Goal: Information Seeking & Learning: Learn about a topic

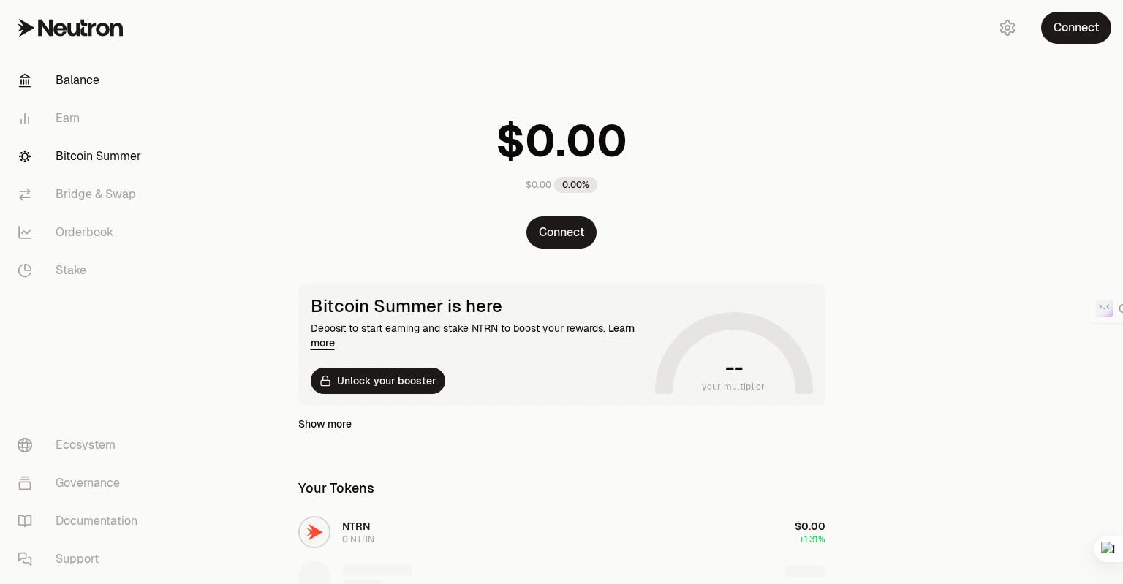
click at [95, 156] on link "Bitcoin Summer" at bounding box center [82, 156] width 152 height 38
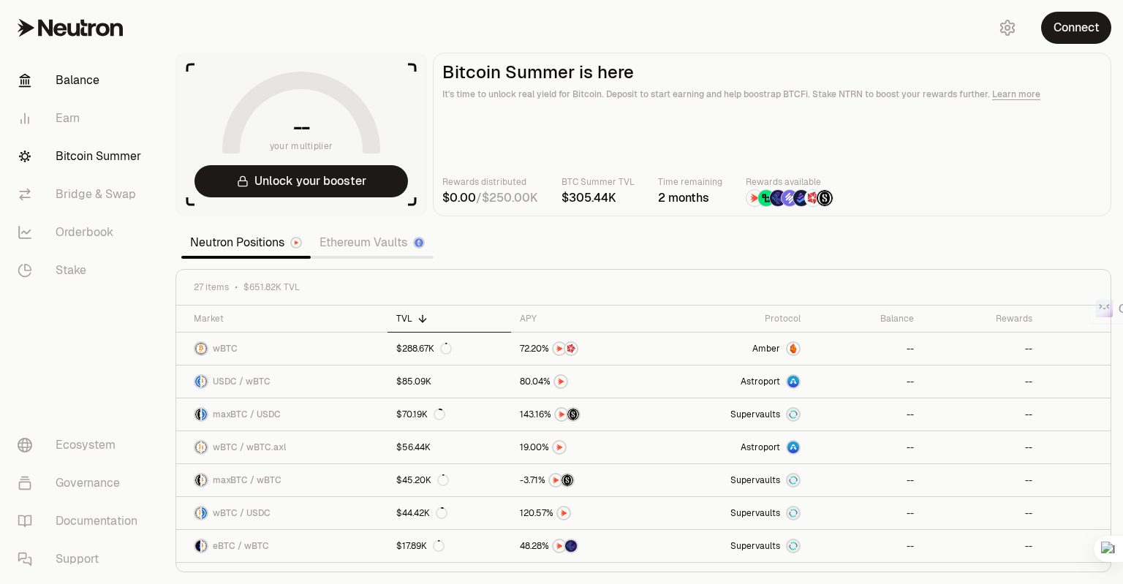
click at [91, 73] on link "Balance" at bounding box center [82, 80] width 152 height 38
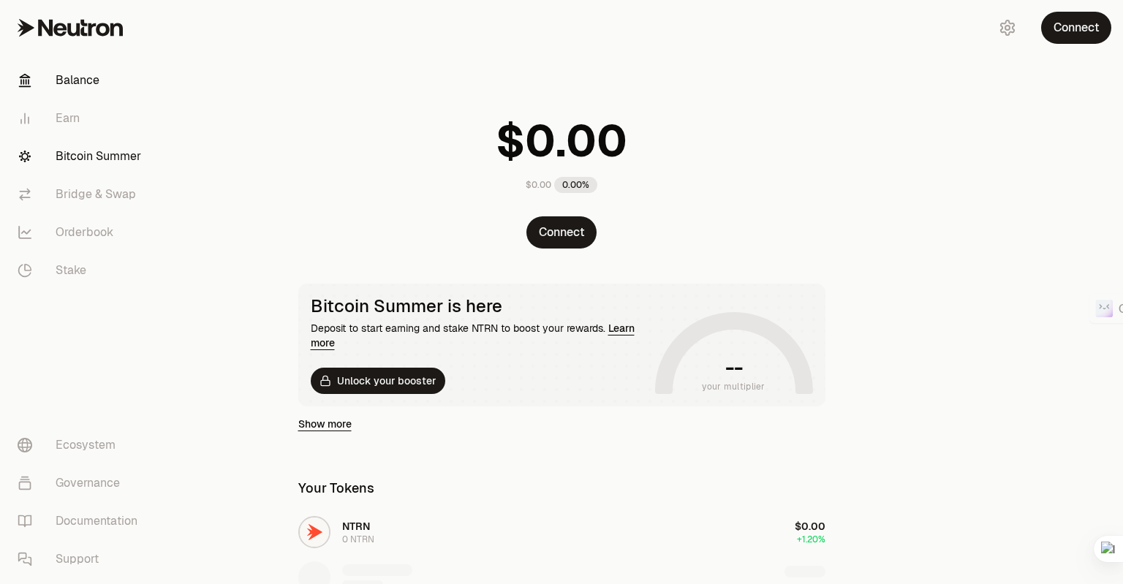
click at [78, 150] on link "Bitcoin Summer" at bounding box center [82, 156] width 152 height 38
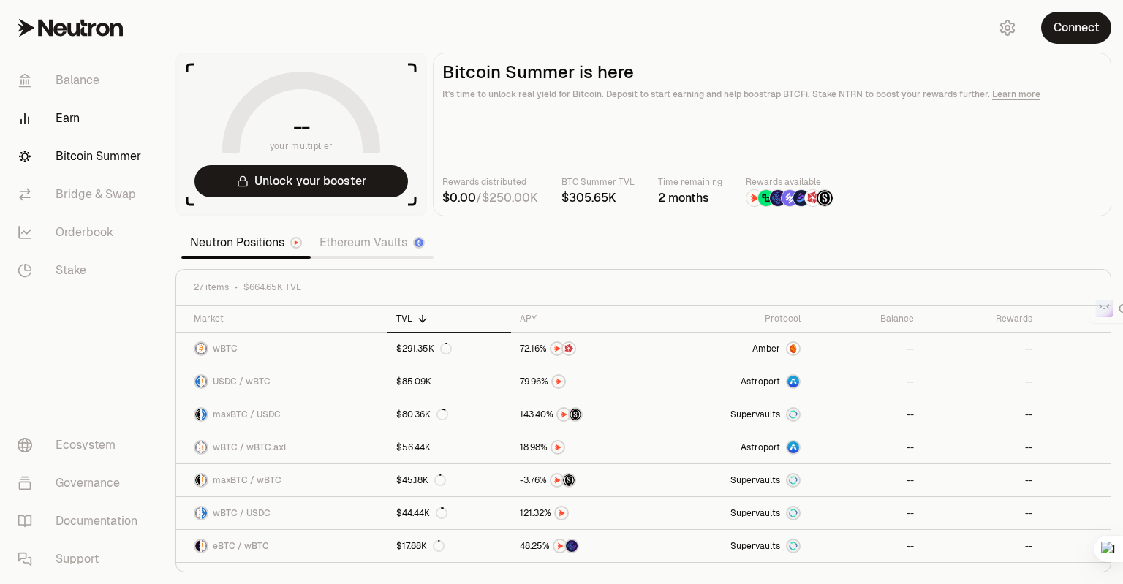
click at [67, 108] on link "Earn" at bounding box center [82, 118] width 152 height 38
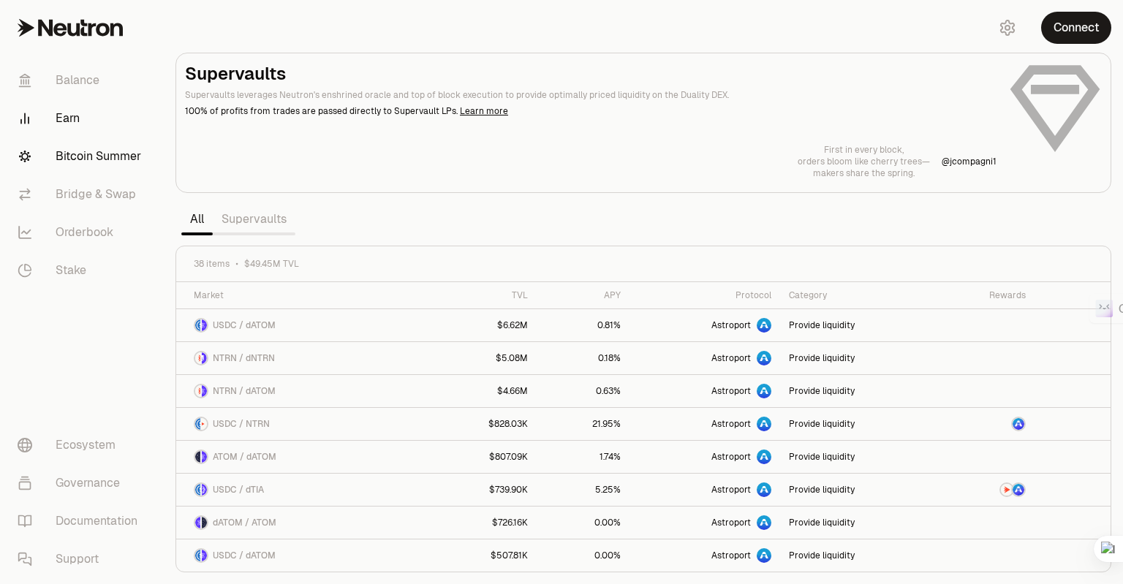
click at [99, 162] on link "Bitcoin Summer" at bounding box center [82, 156] width 152 height 38
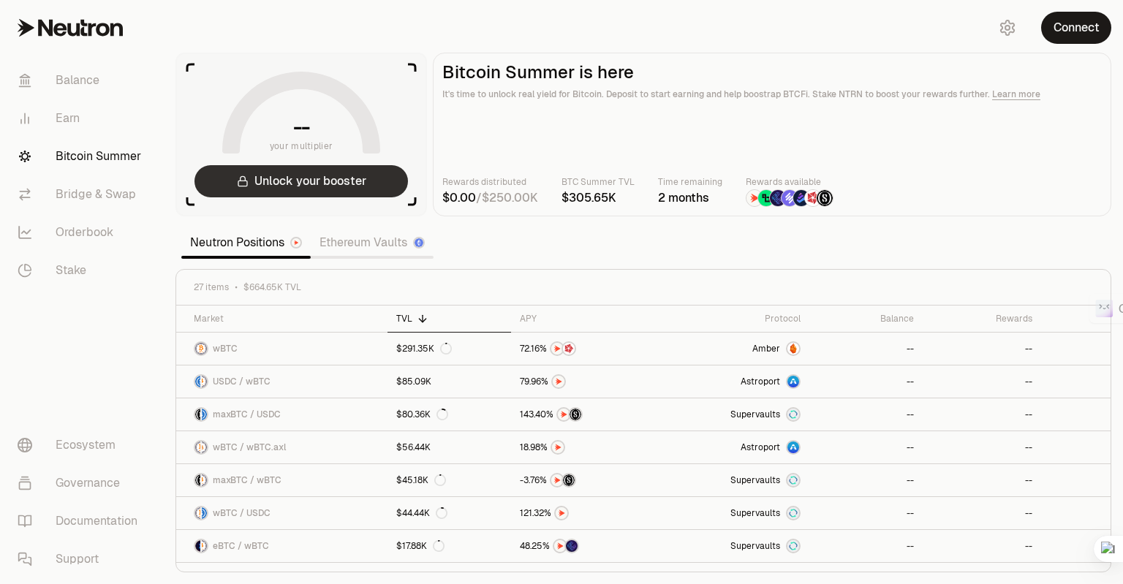
click at [361, 185] on button "Unlock your booster" at bounding box center [301, 181] width 214 height 32
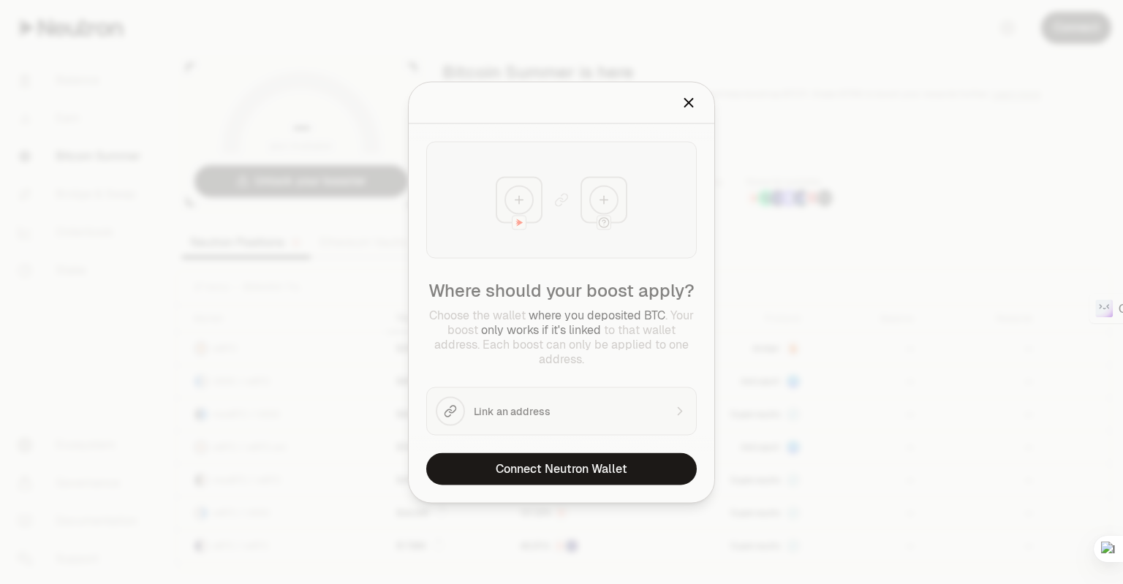
click at [693, 103] on icon "Close" at bounding box center [689, 102] width 16 height 16
